Goal: Task Accomplishment & Management: Use online tool/utility

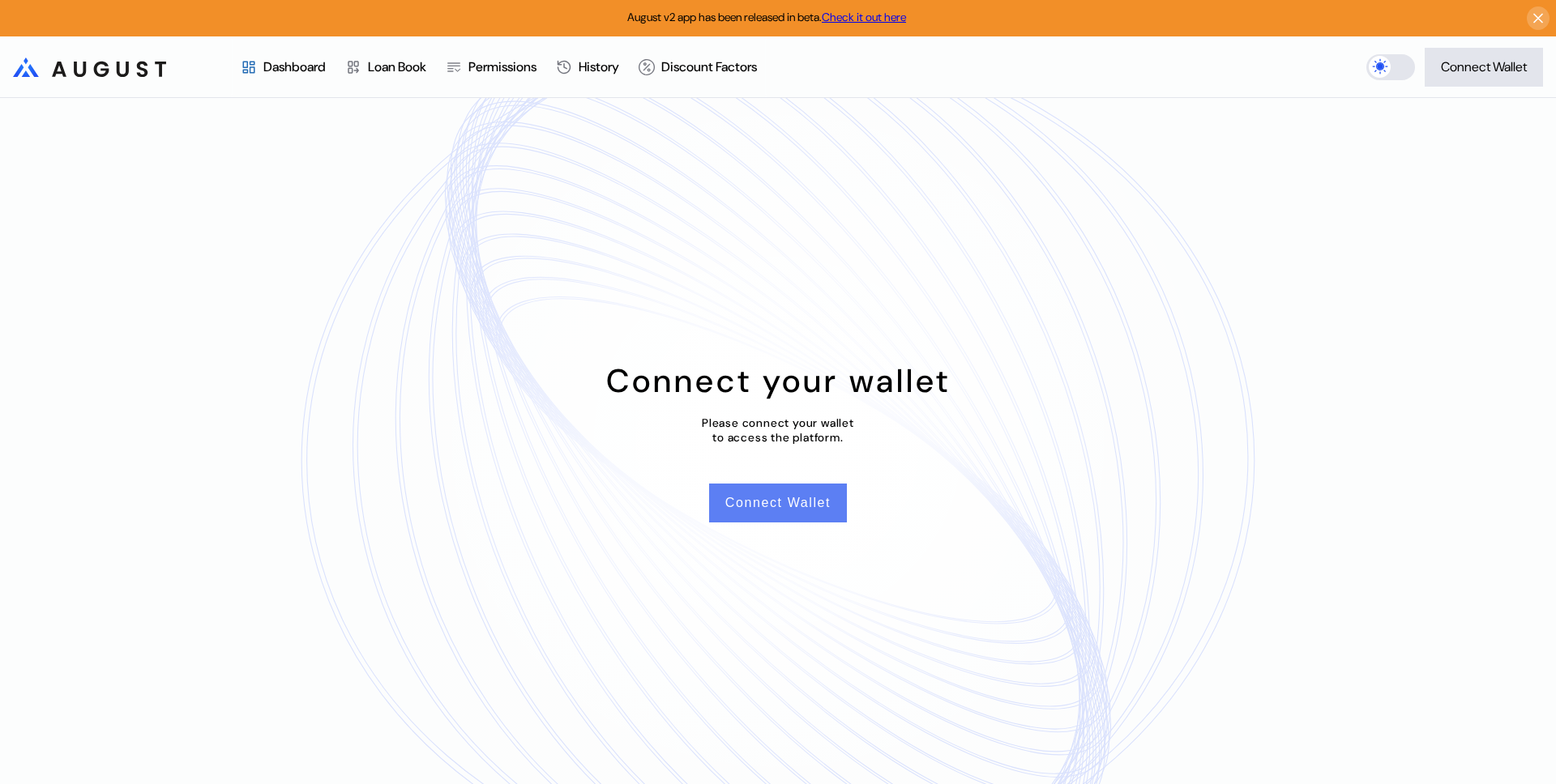
click at [772, 507] on button "Connect Wallet" at bounding box center [778, 503] width 138 height 39
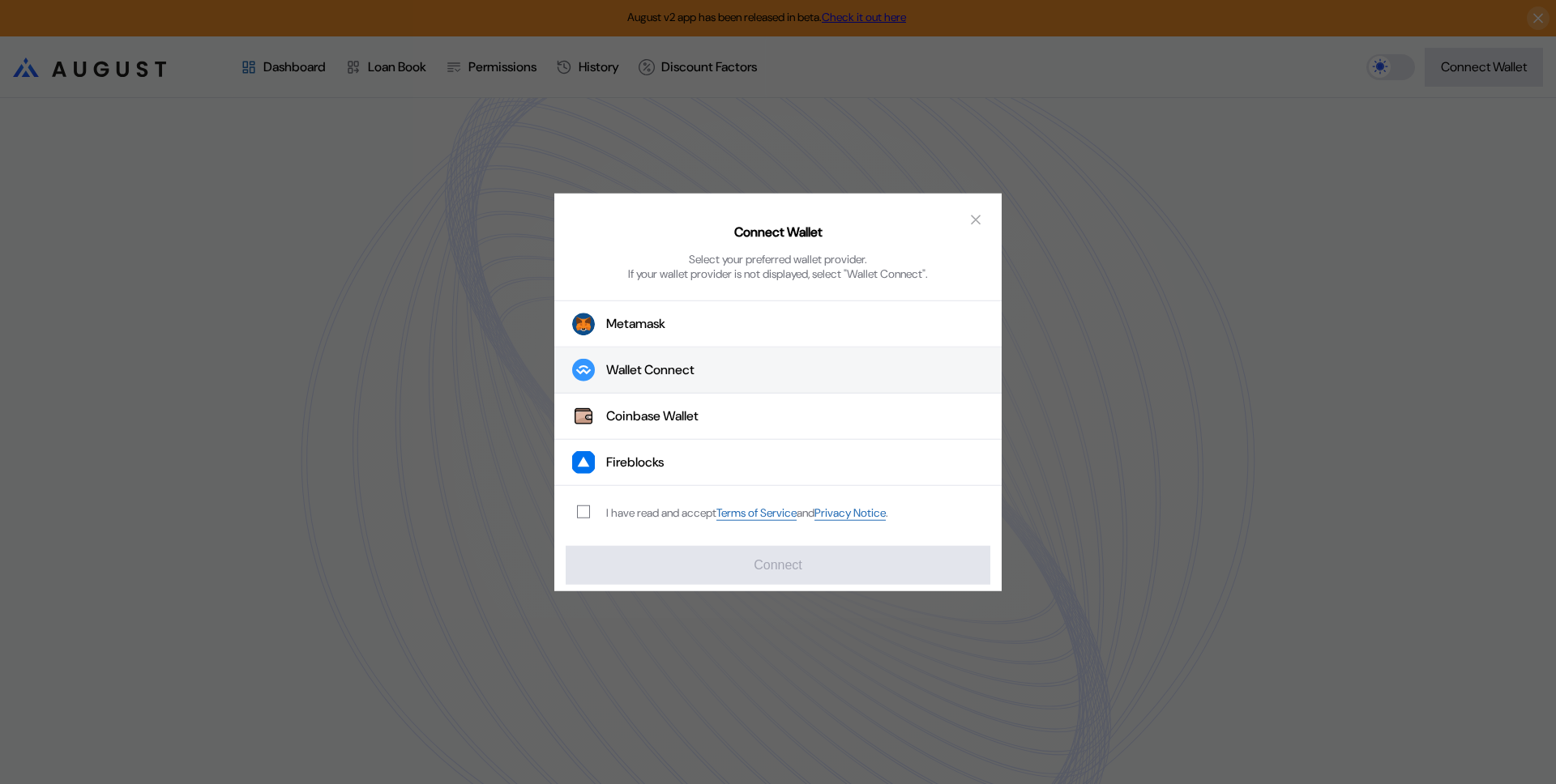
click at [675, 377] on div "Wallet Connect" at bounding box center [650, 370] width 88 height 17
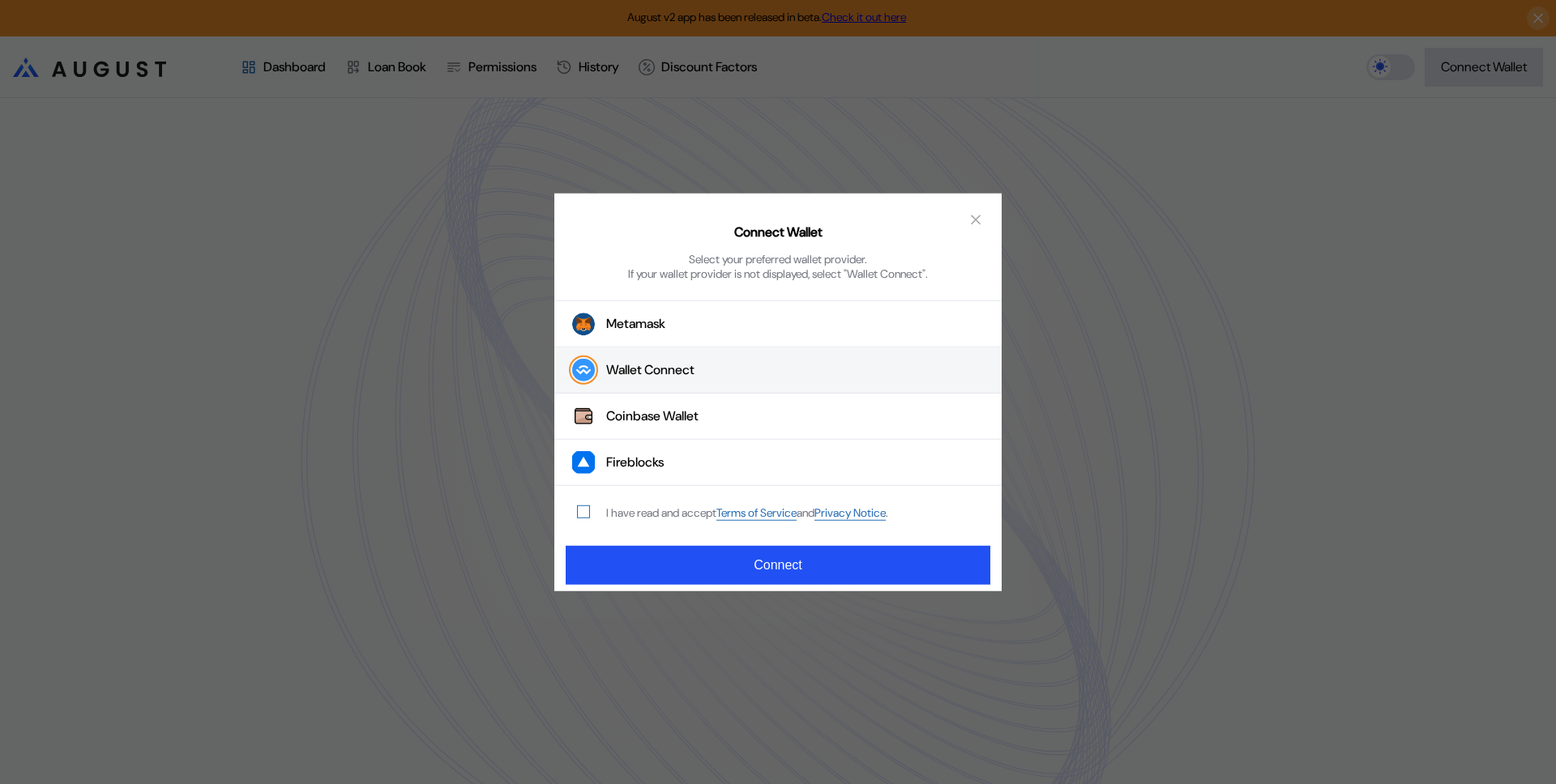
click at [581, 512] on span "modal" at bounding box center [584, 512] width 11 height 11
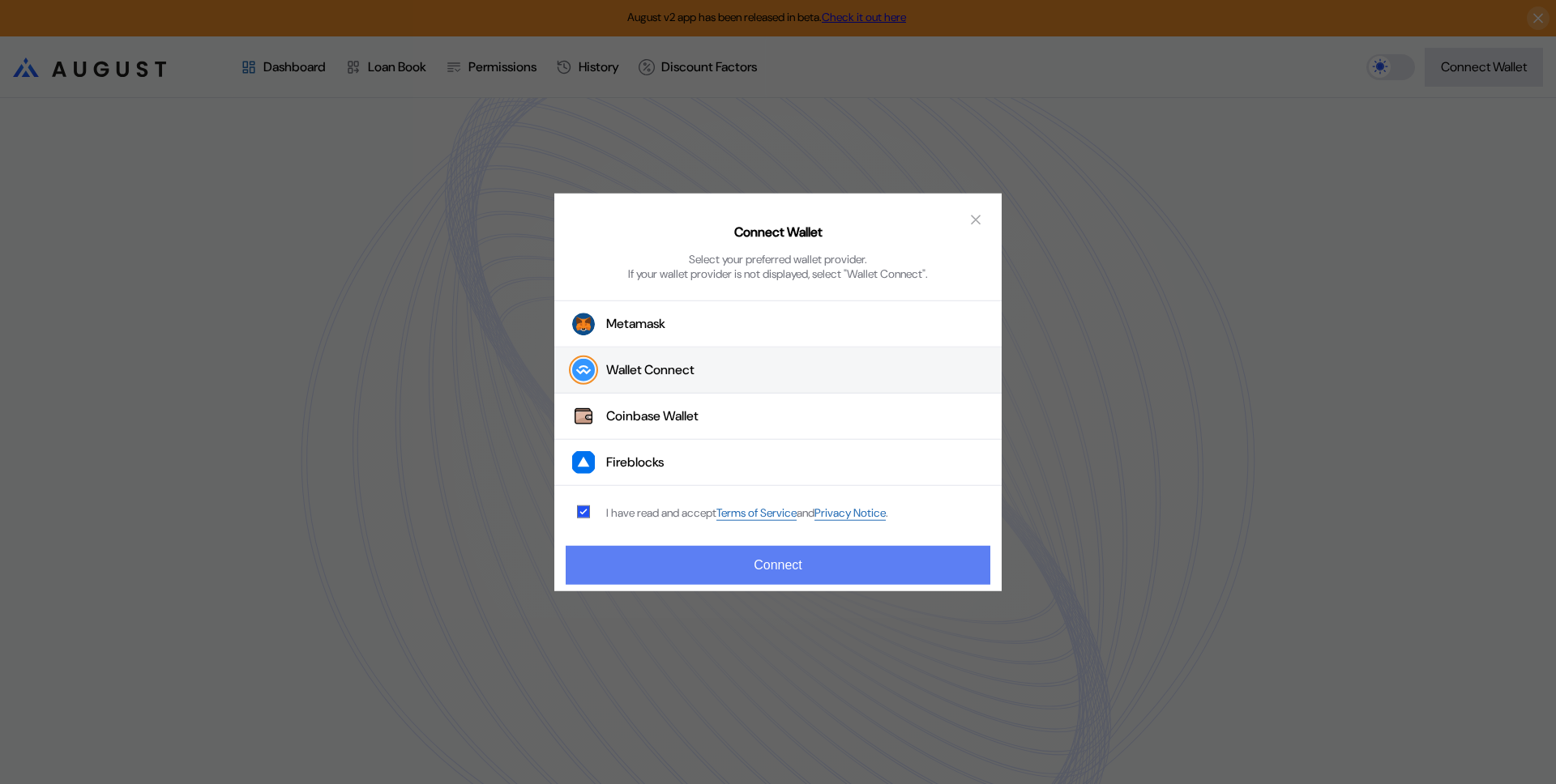
click at [658, 563] on button "Connect" at bounding box center [778, 564] width 425 height 39
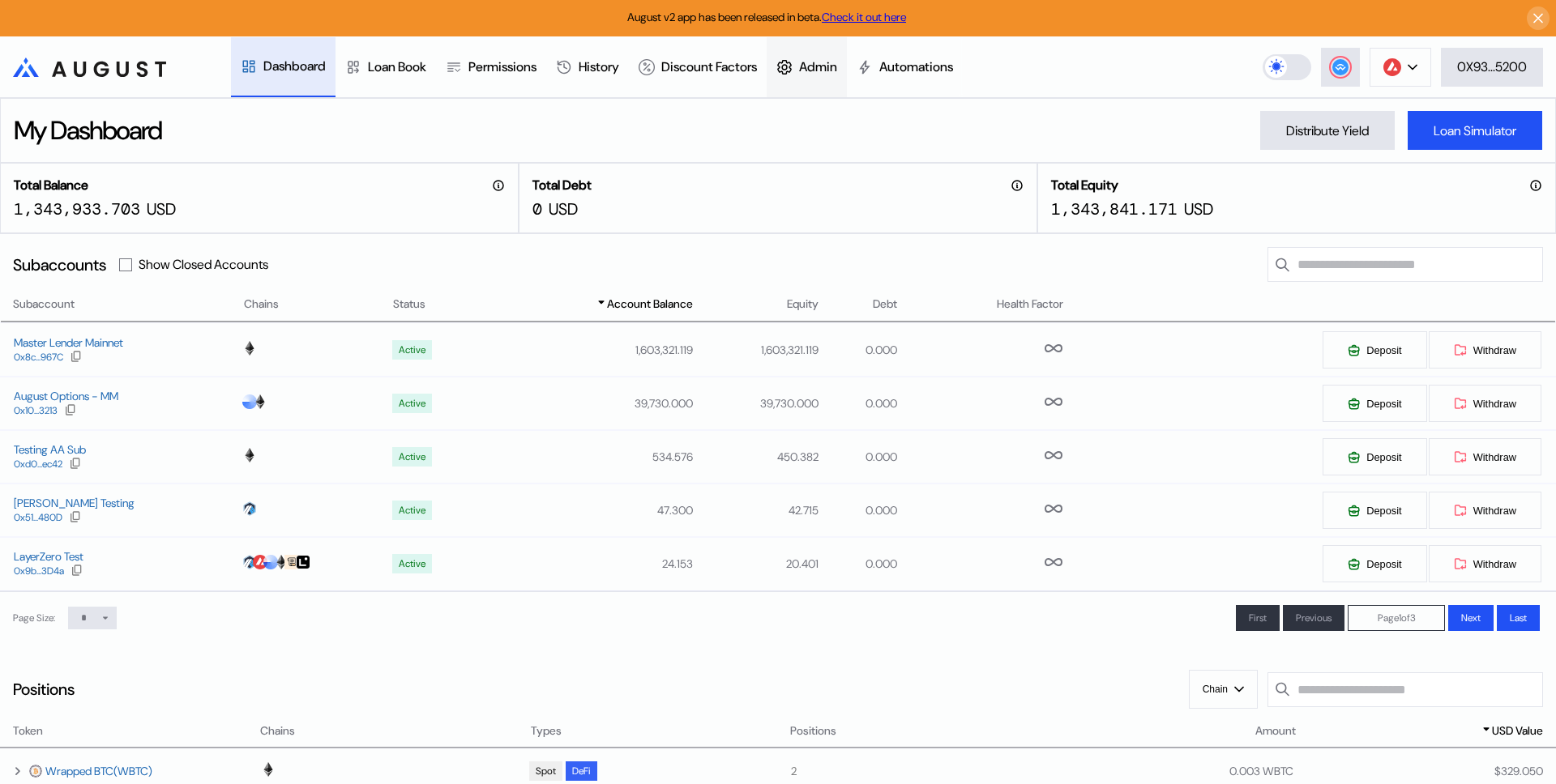
click at [793, 65] on icon at bounding box center [784, 67] width 16 height 16
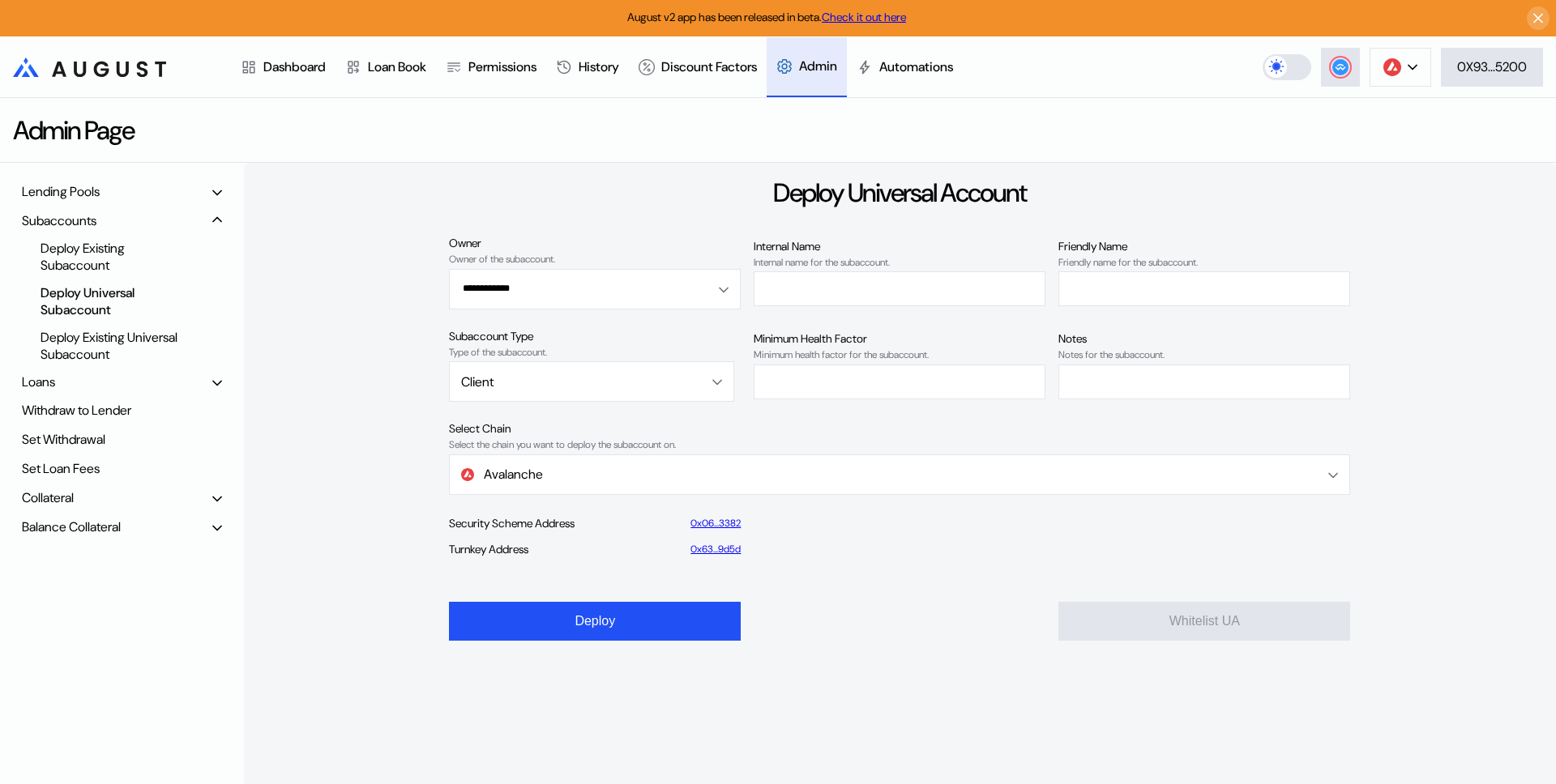
click at [63, 530] on div "Balance Collateral" at bounding box center [72, 527] width 99 height 17
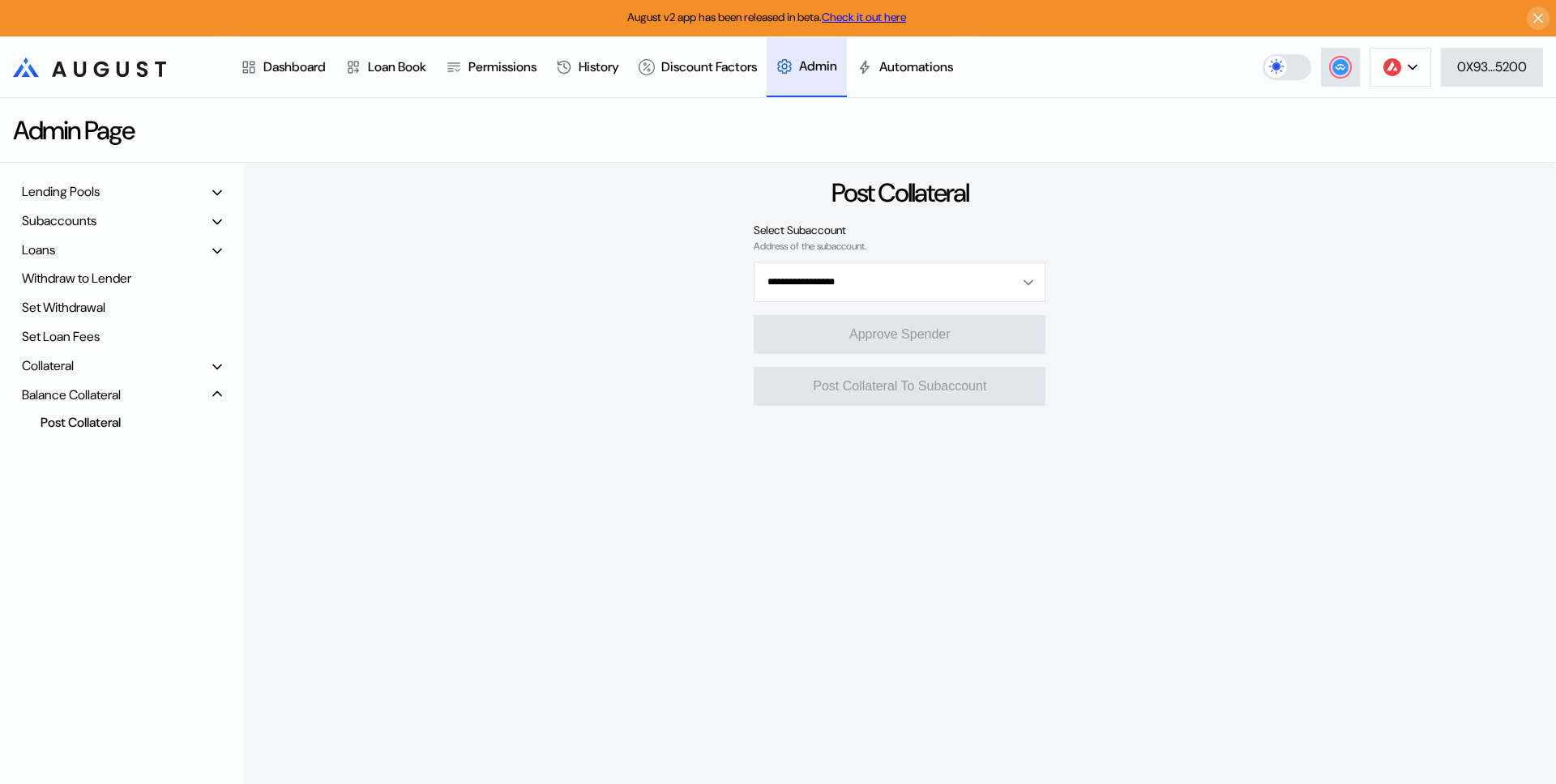
click at [87, 433] on div "Lending Pools Subaccounts Loans Withdraw to Lender Set Withdrawal Set Loan Fees…" at bounding box center [121, 493] width 244 height 659
click at [805, 288] on input "Open menu" at bounding box center [890, 282] width 249 height 39
click at [844, 311] on span "sub258:upGammaUSDC:strategist_1 - b65E" at bounding box center [903, 321] width 282 height 32
type input "**********"
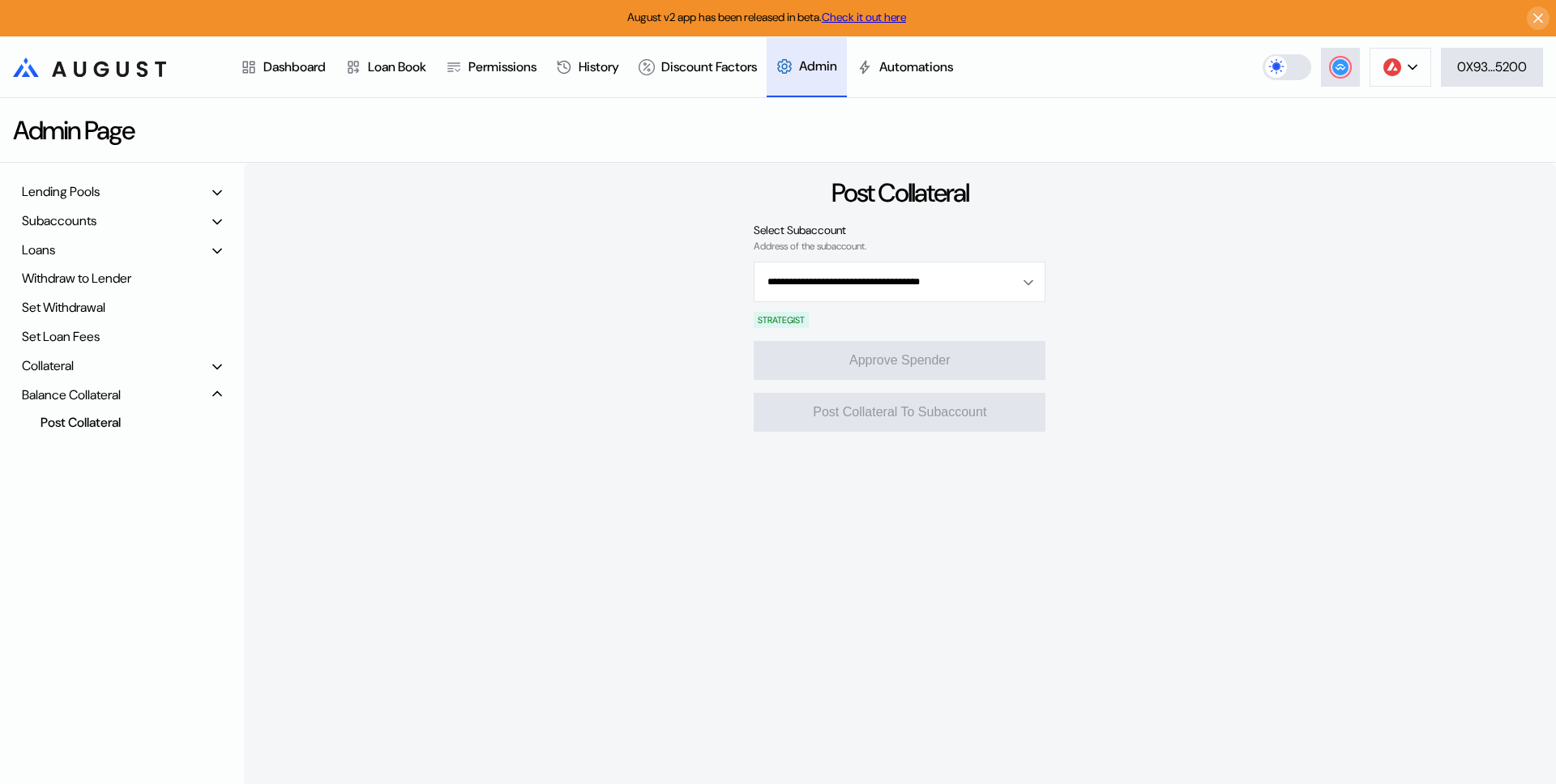
click at [649, 403] on div "**********" at bounding box center [900, 493] width 1312 height 659
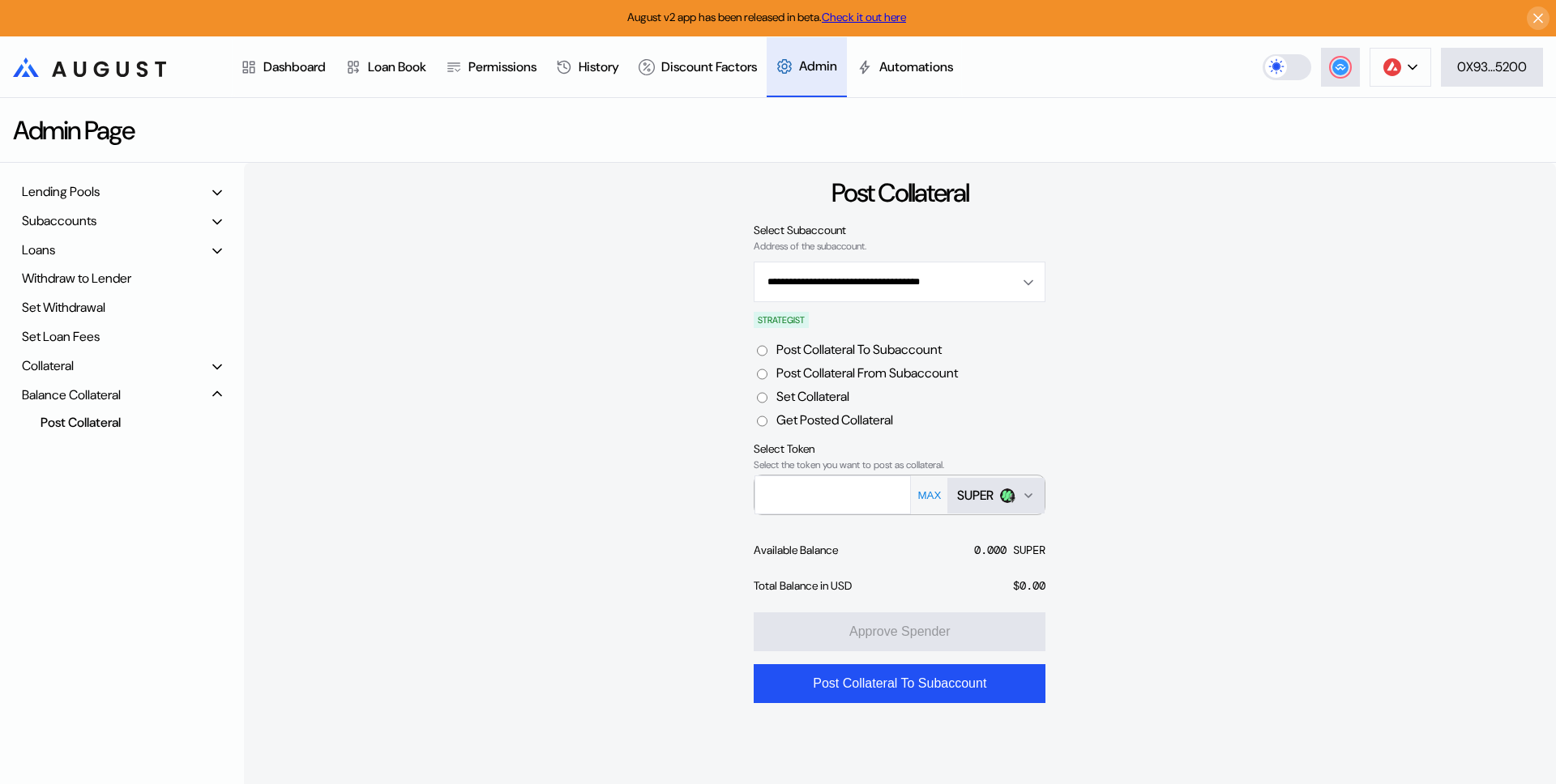
click at [864, 381] on label "Post Collateral From Subaccount" at bounding box center [867, 373] width 181 height 17
click at [928, 495] on button "MAX" at bounding box center [928, 496] width 33 height 13
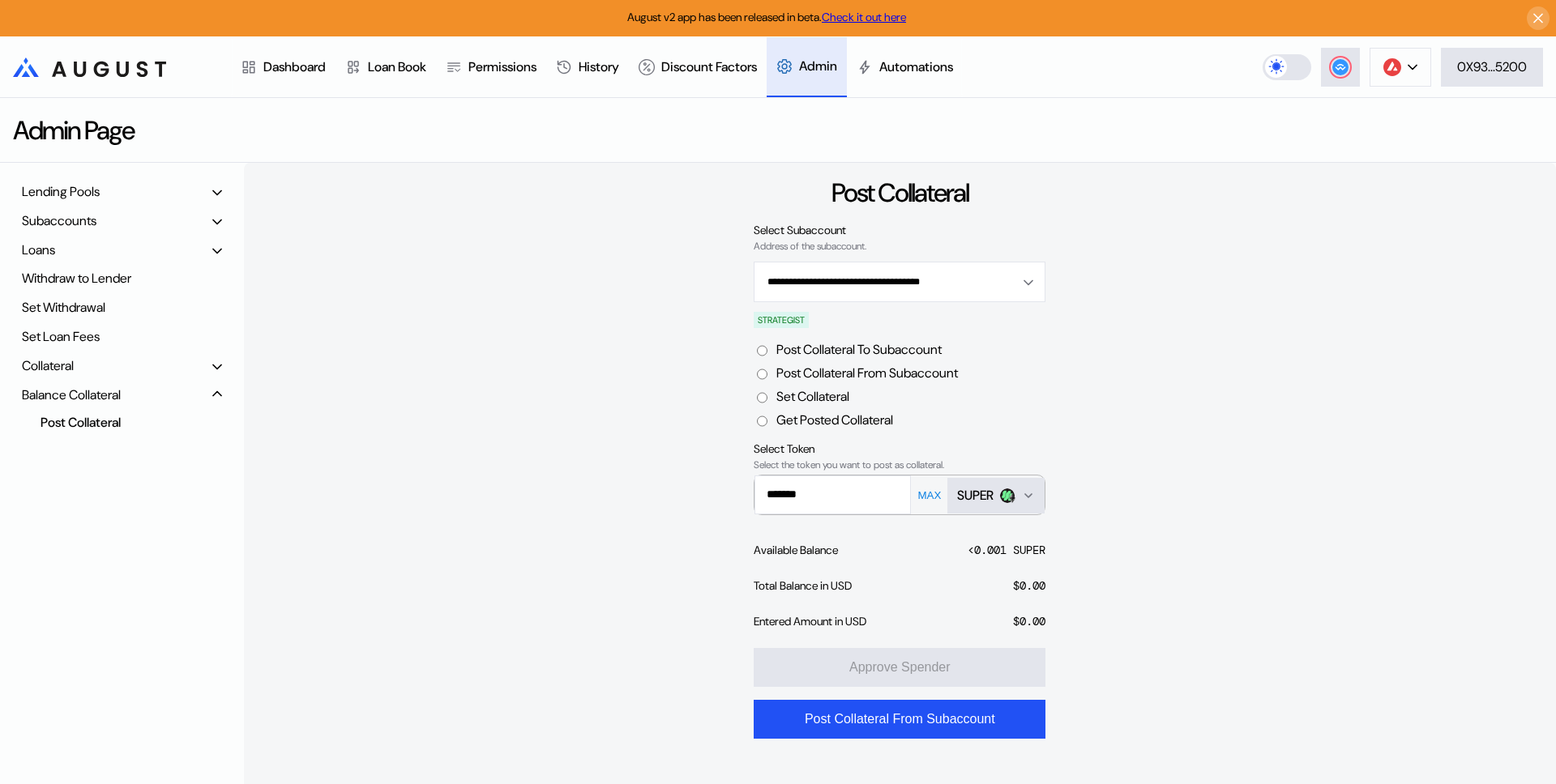
click at [934, 500] on button "MAX" at bounding box center [928, 496] width 33 height 13
click at [988, 497] on div "SUPER" at bounding box center [975, 496] width 36 height 17
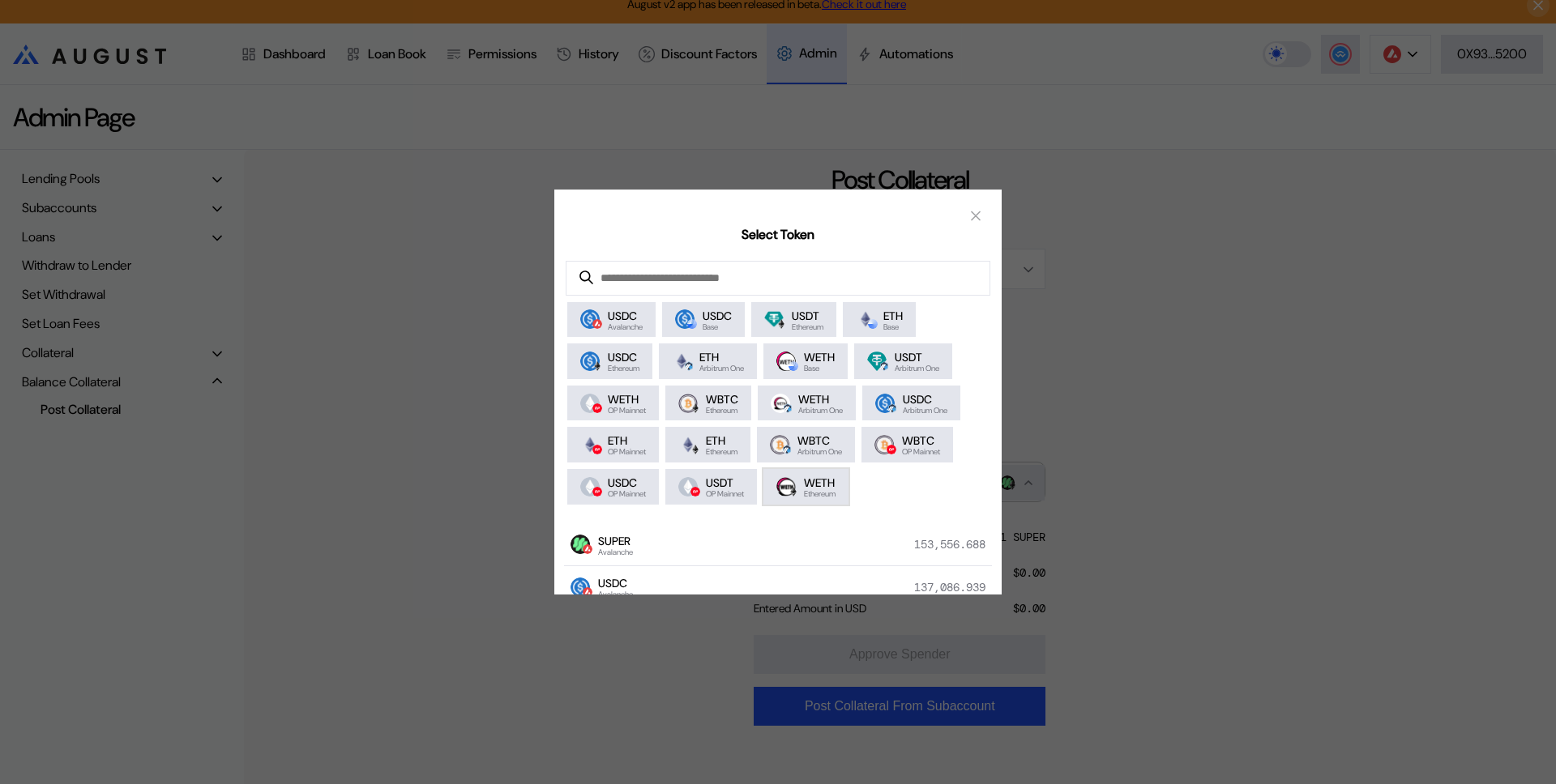
scroll to position [17, 0]
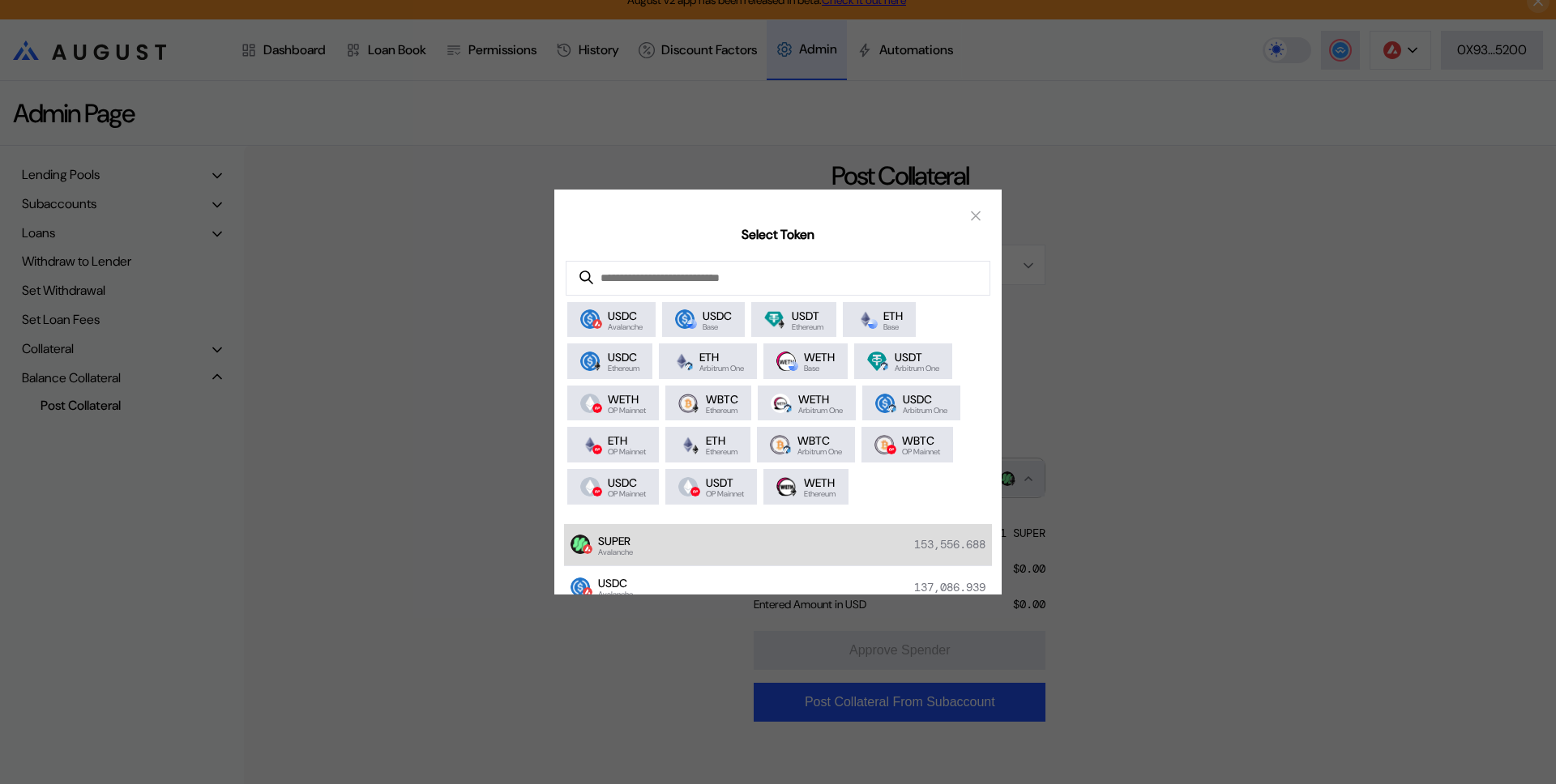
click at [744, 533] on div "SUPER Avalanche 153,556.688" at bounding box center [778, 545] width 428 height 43
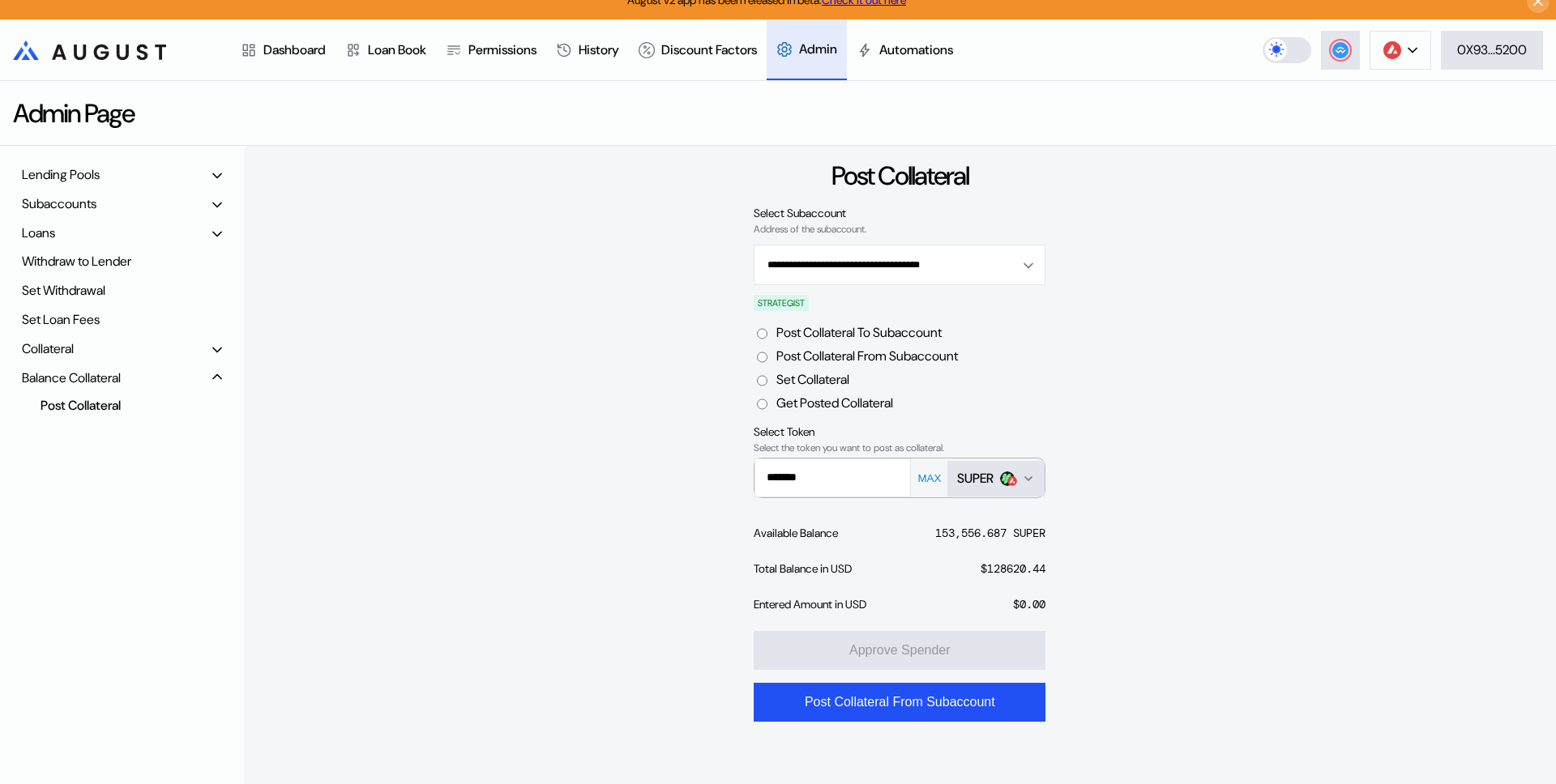
click at [928, 480] on button "MAX" at bounding box center [928, 478] width 33 height 13
type input "**********"
click at [1083, 511] on div "**********" at bounding box center [900, 476] width 1312 height 659
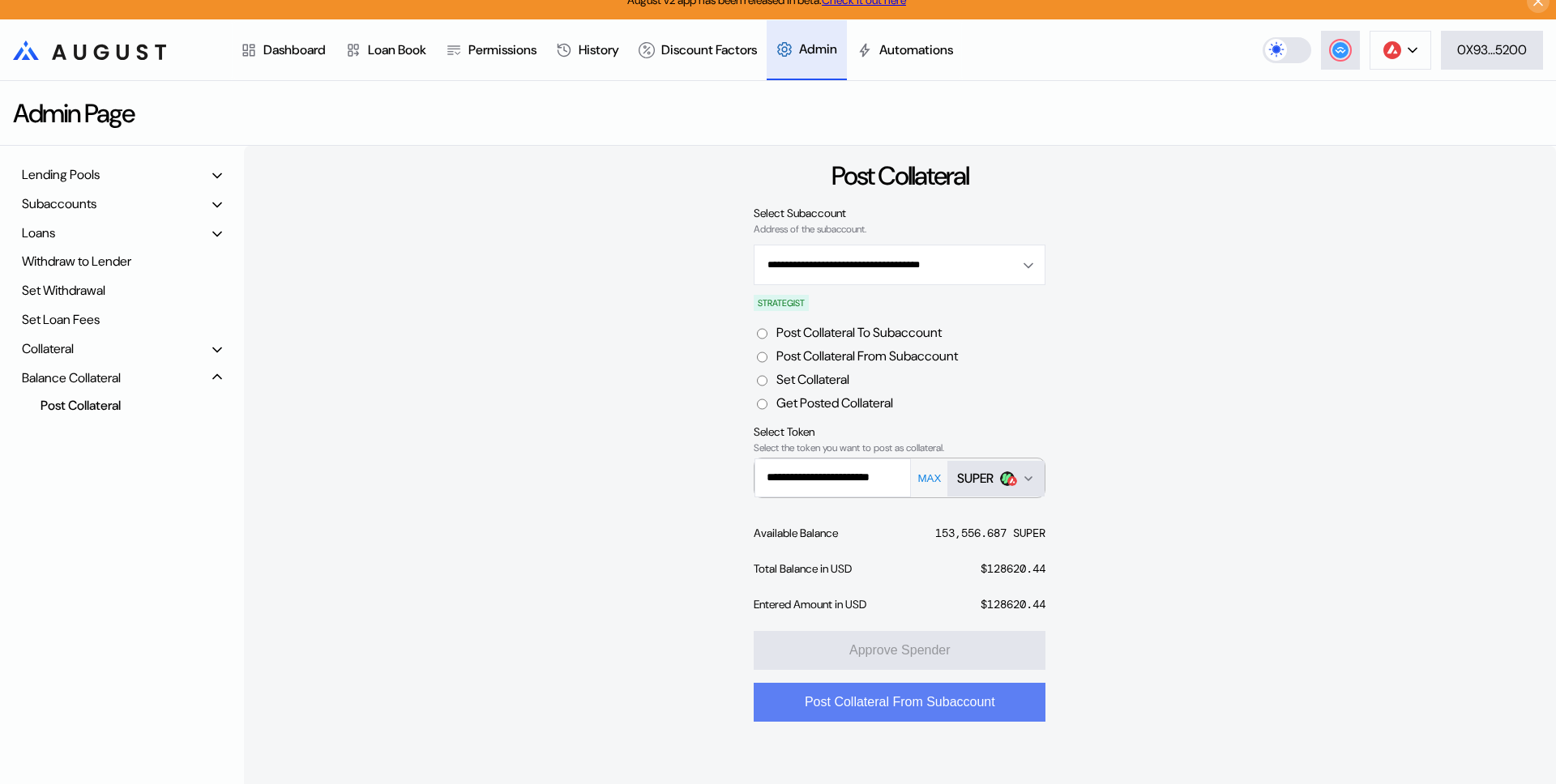
click at [902, 699] on button "Post Collateral From Subaccount" at bounding box center [899, 702] width 291 height 39
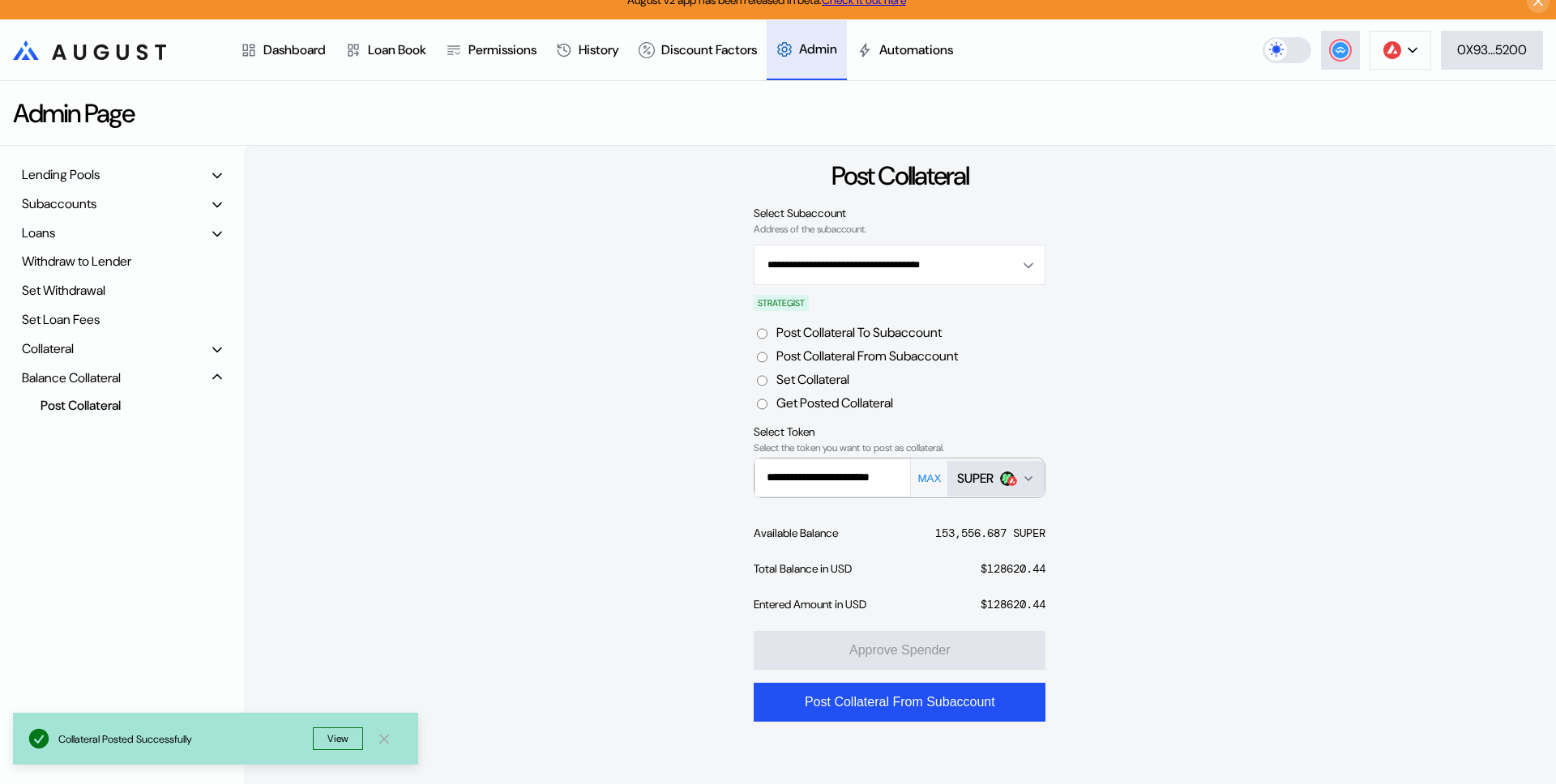
click at [339, 739] on button "View" at bounding box center [338, 739] width 51 height 23
